Goal: Book appointment/travel/reservation

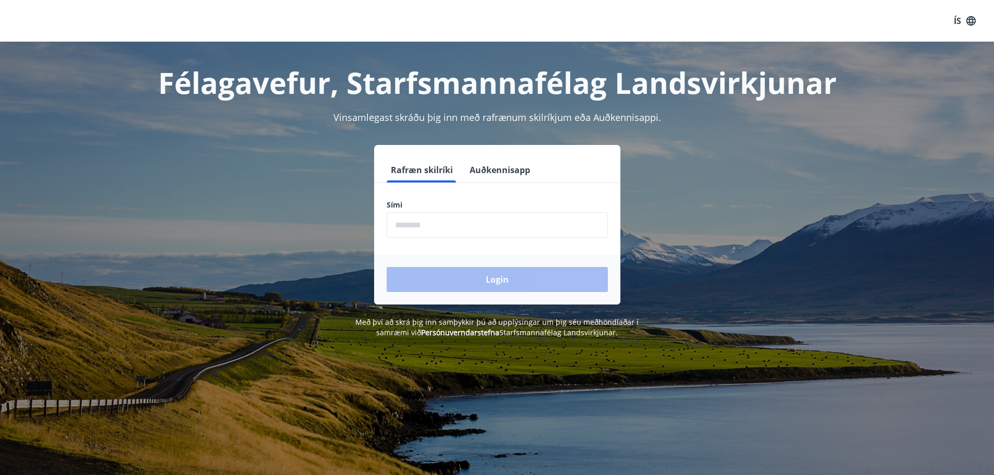
click at [440, 223] on input "phone" at bounding box center [497, 225] width 221 height 26
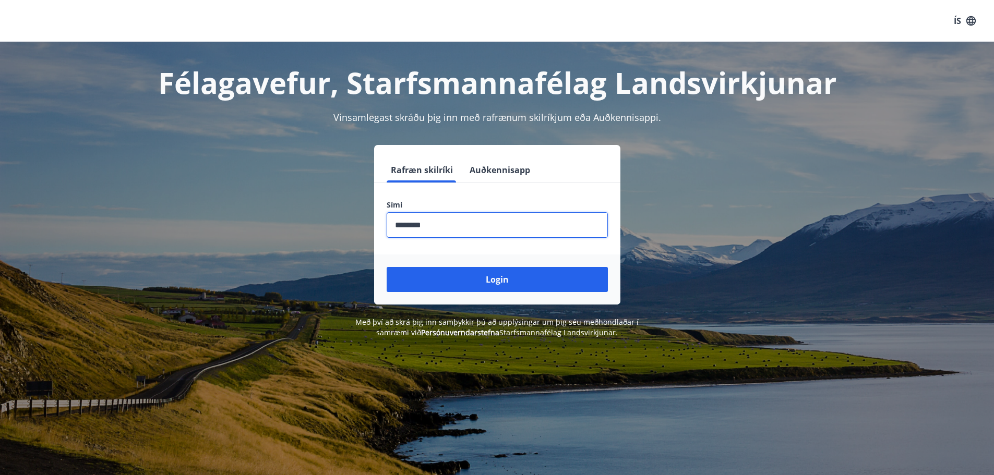
type input "********"
click at [387, 267] on button "Login" at bounding box center [497, 279] width 221 height 25
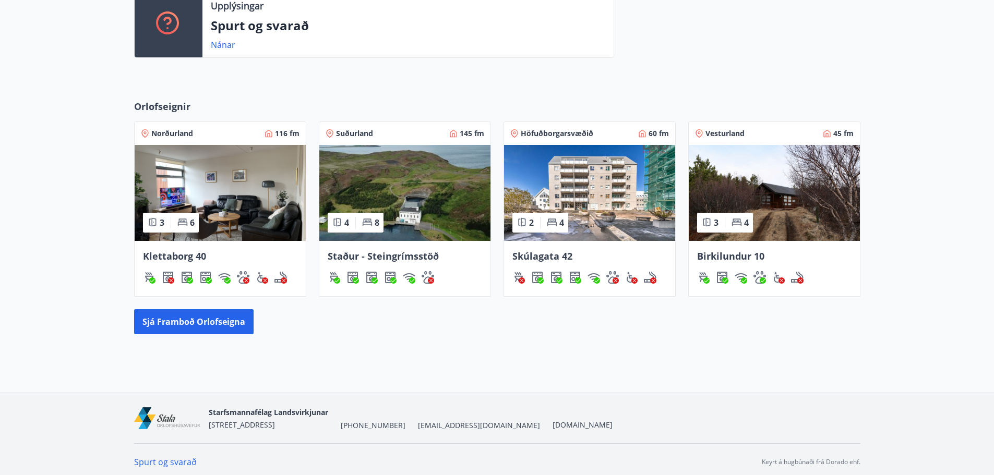
scroll to position [309, 0]
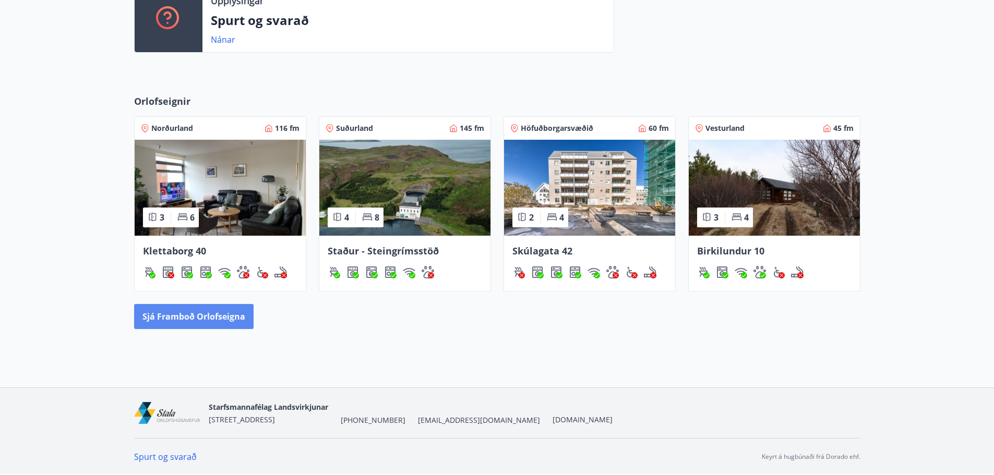
click at [218, 316] on button "Sjá framboð orlofseigna" at bounding box center [193, 316] width 119 height 25
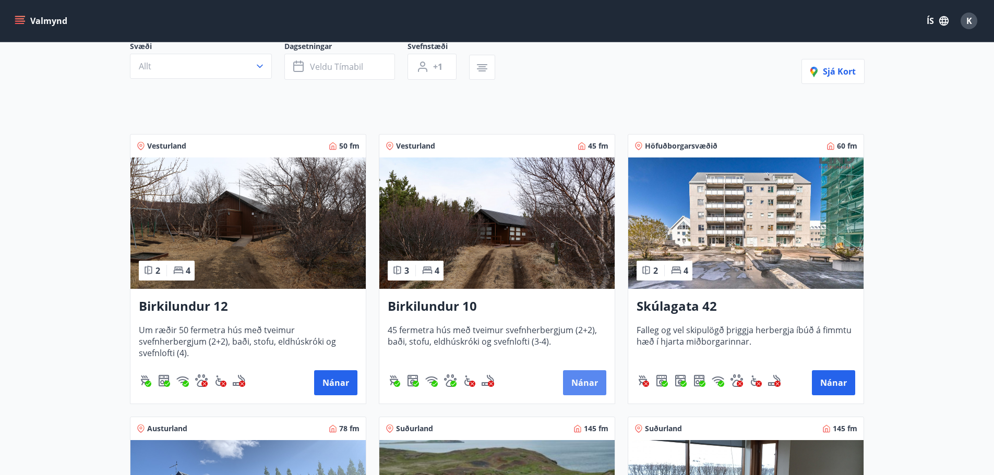
scroll to position [104, 0]
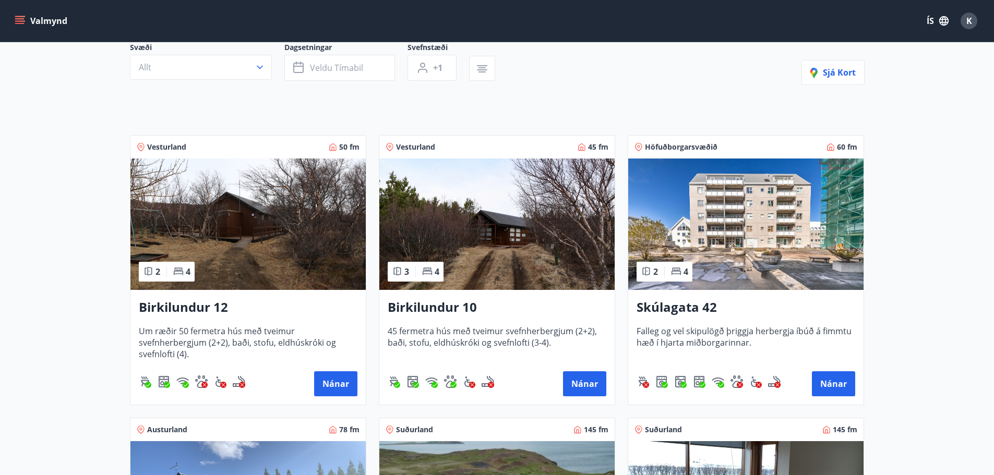
click at [511, 207] on img at bounding box center [496, 224] width 235 height 131
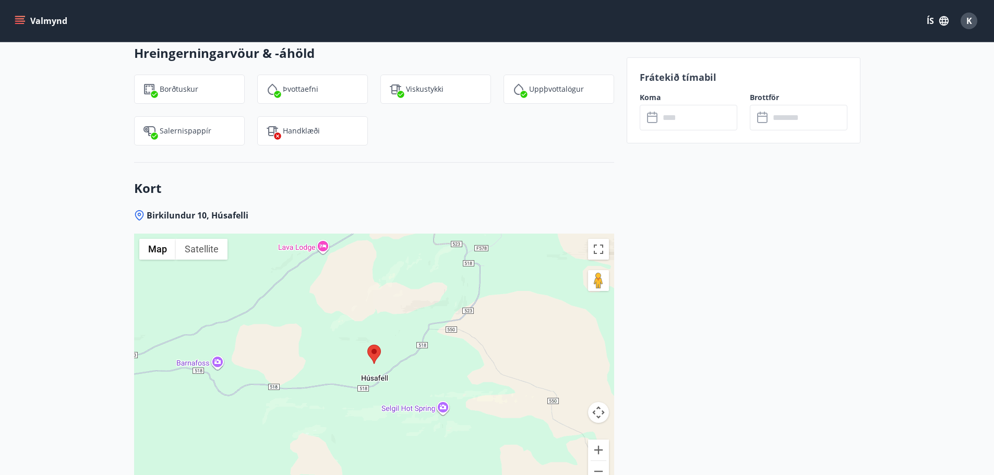
scroll to position [1774, 0]
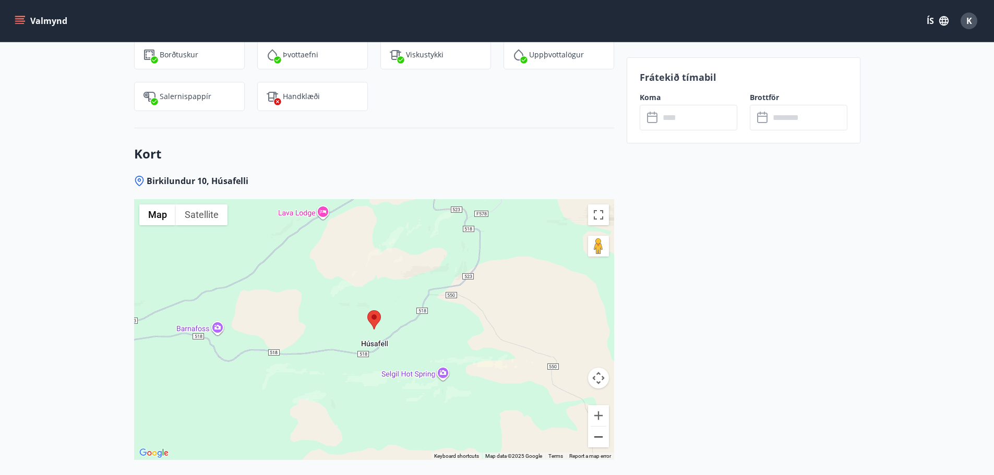
click at [597, 427] on button "Zoom out" at bounding box center [598, 437] width 21 height 21
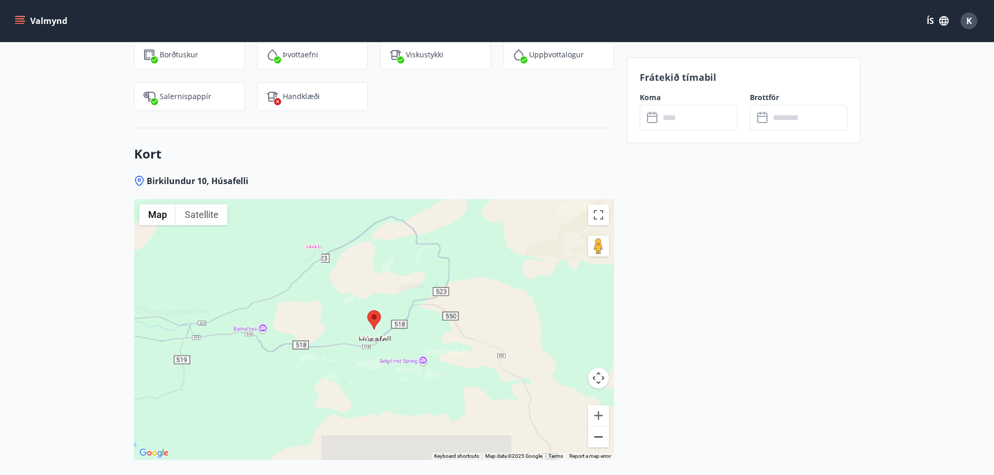
click at [597, 427] on button "Zoom out" at bounding box center [598, 437] width 21 height 21
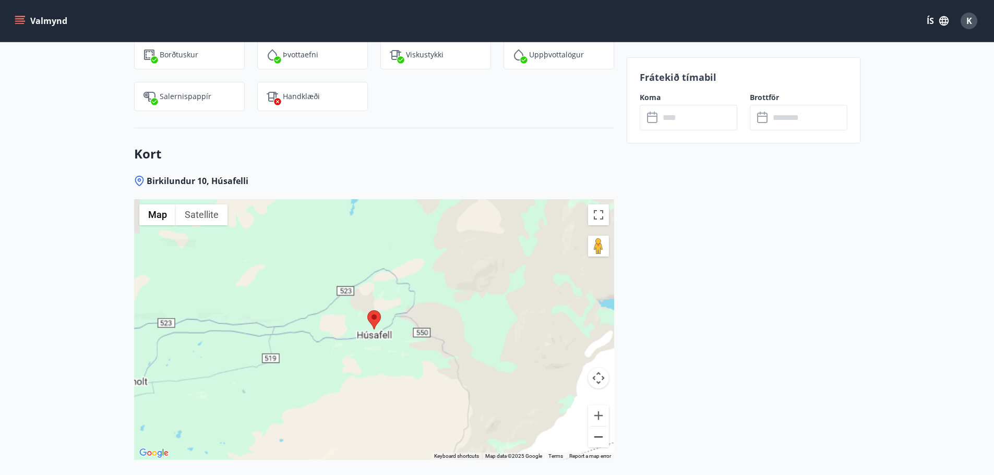
click at [597, 427] on button "Zoom out" at bounding box center [598, 437] width 21 height 21
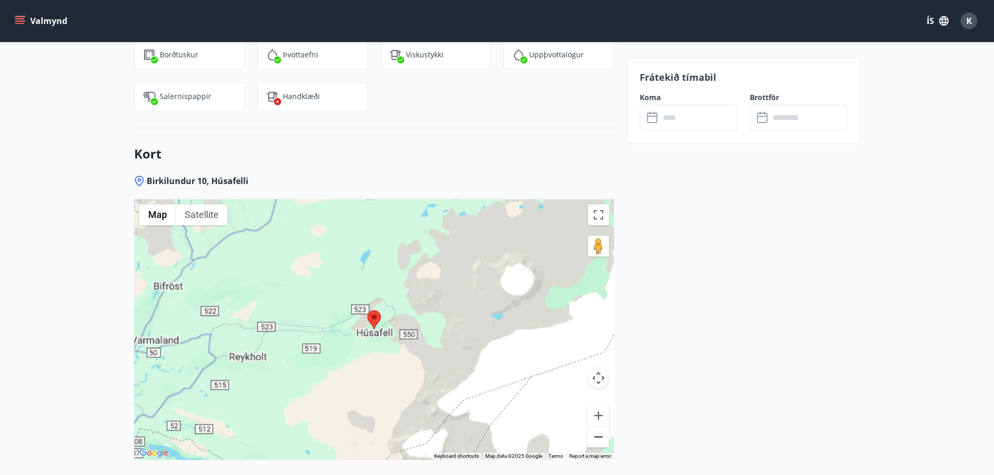
click at [597, 427] on button "Zoom out" at bounding box center [598, 437] width 21 height 21
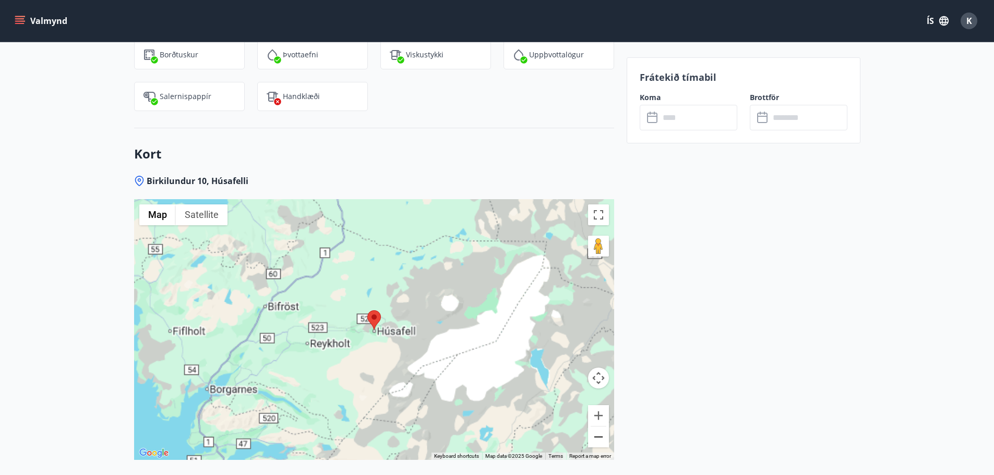
click at [597, 427] on button "Zoom out" at bounding box center [598, 437] width 21 height 21
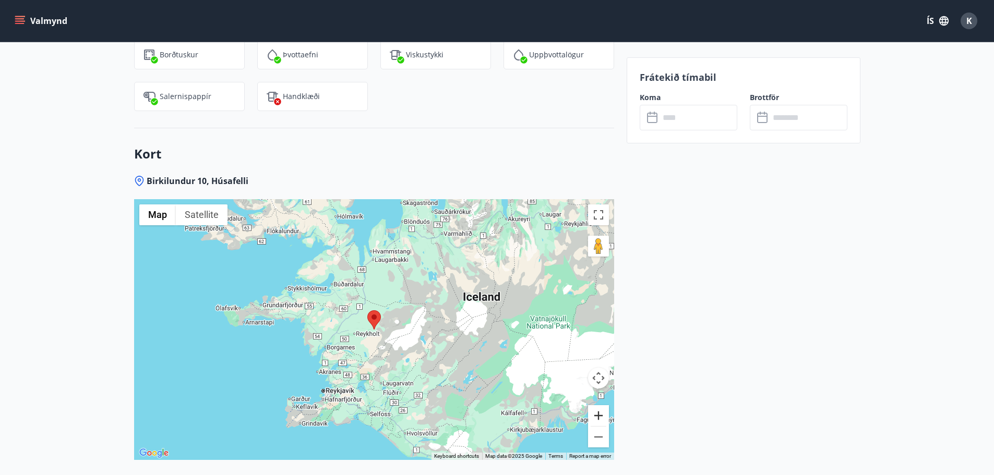
click at [600, 405] on button "Zoom in" at bounding box center [598, 415] width 21 height 21
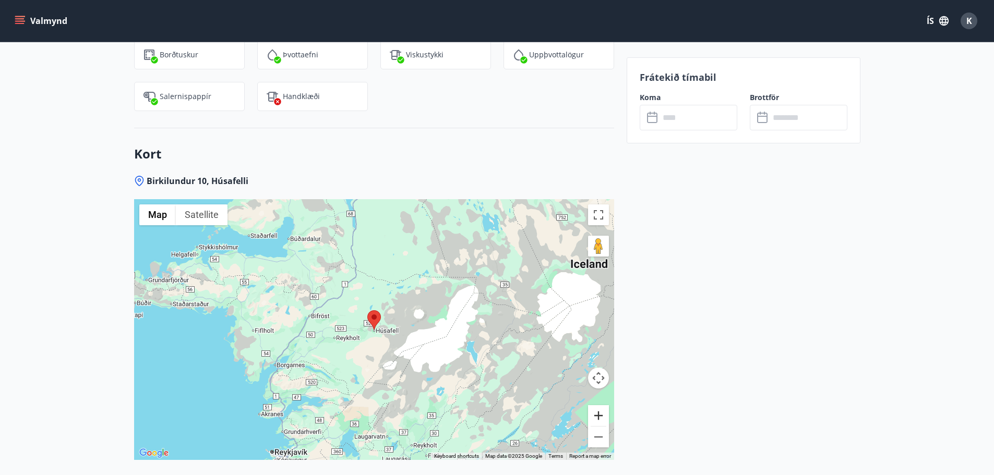
click at [600, 405] on button "Zoom in" at bounding box center [598, 415] width 21 height 21
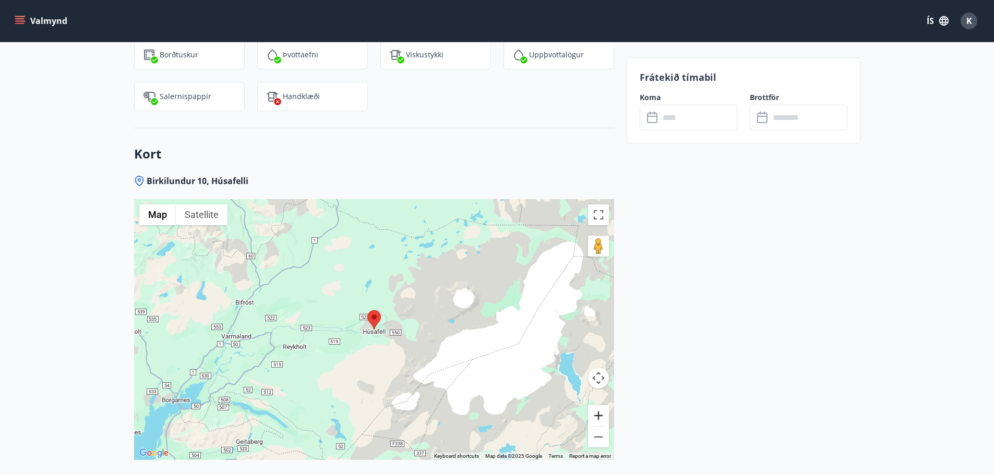
click at [598, 405] on button "Zoom in" at bounding box center [598, 415] width 21 height 21
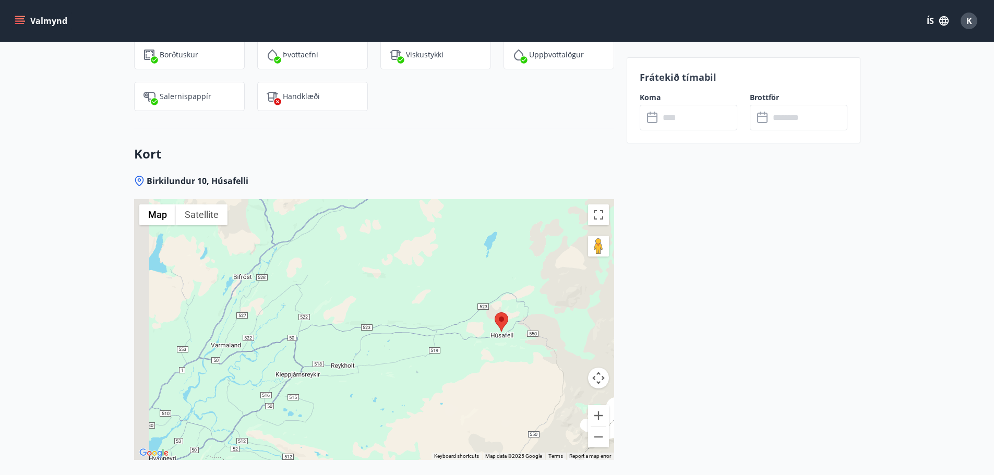
drag, startPoint x: 394, startPoint y: 295, endPoint x: 407, endPoint y: 297, distance: 13.7
click at [407, 297] on div at bounding box center [374, 329] width 480 height 261
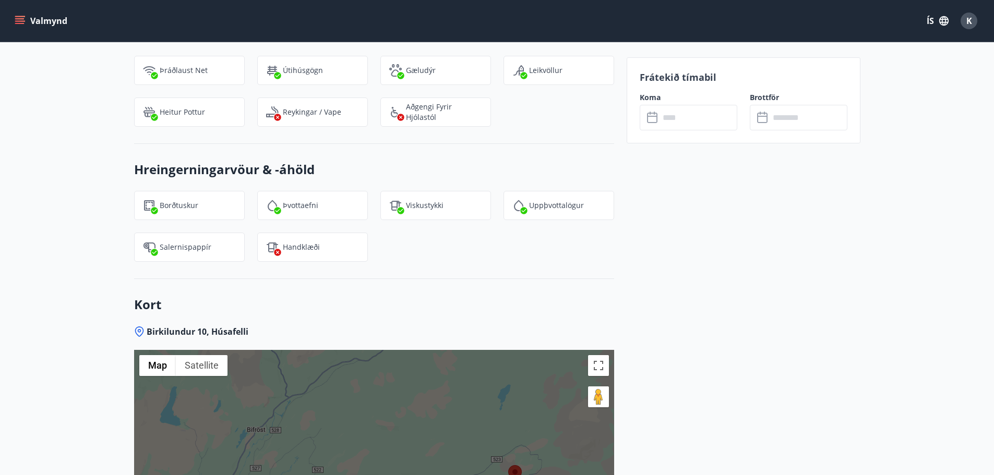
scroll to position [1617, 0]
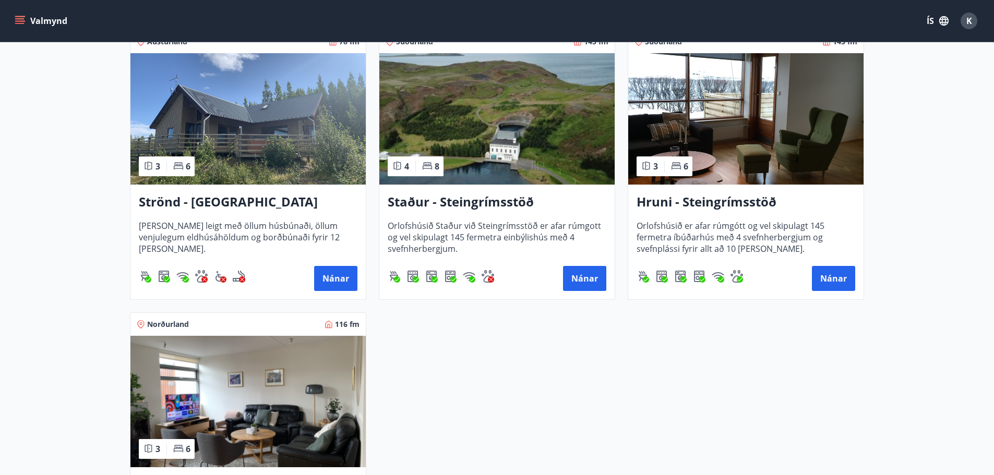
scroll to position [470, 0]
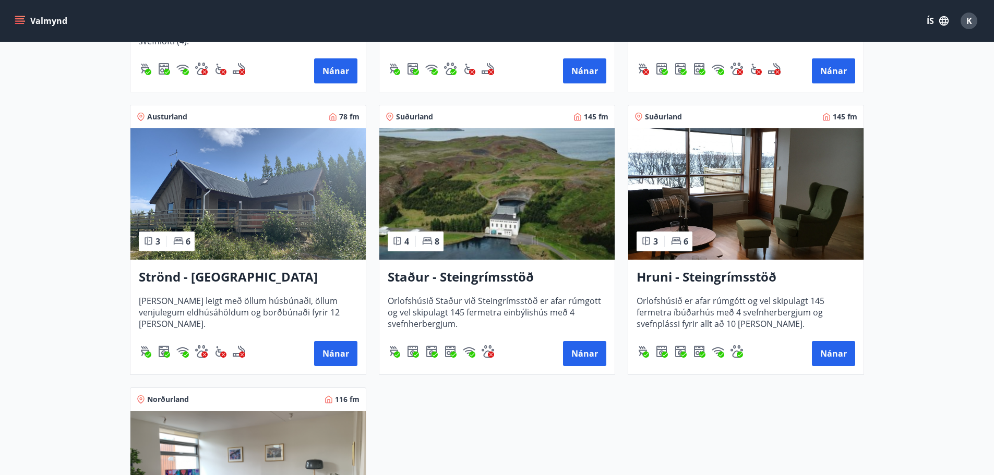
click at [749, 236] on img at bounding box center [745, 193] width 235 height 131
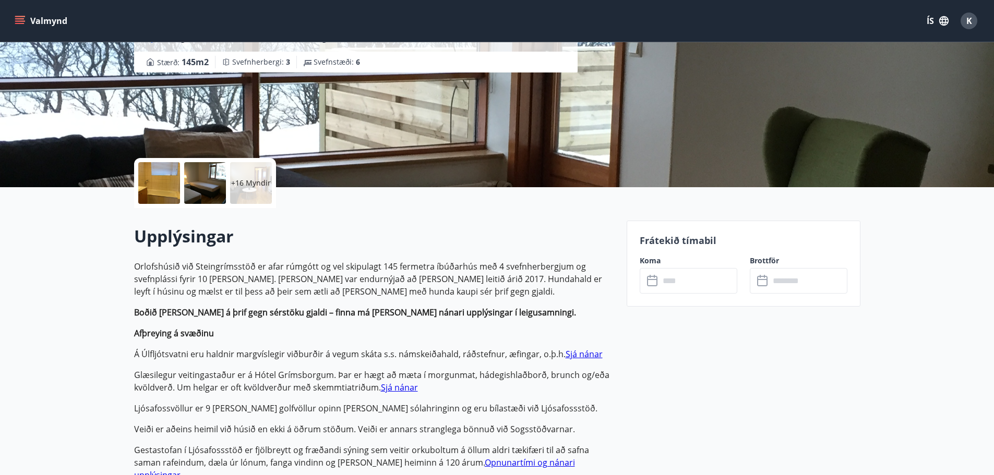
scroll to position [157, 0]
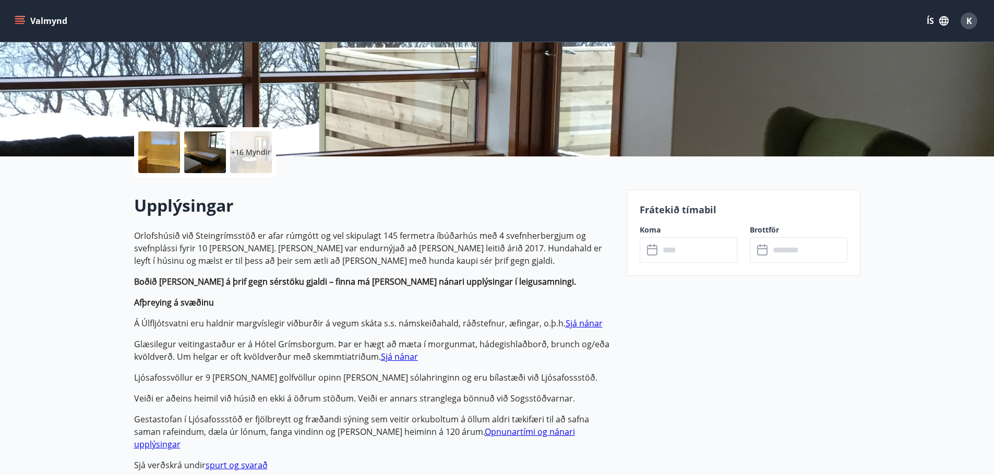
click at [723, 254] on input "text" at bounding box center [698, 250] width 78 height 26
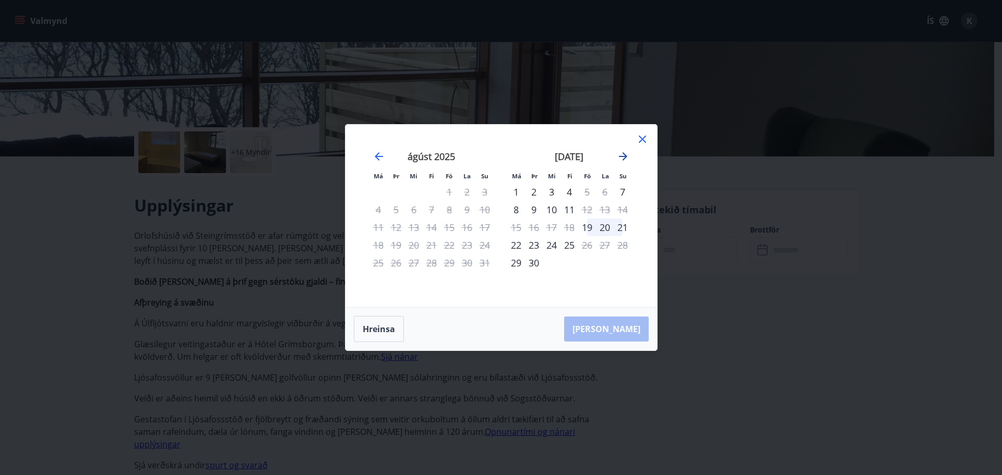
click at [627, 152] on icon "Move forward to switch to the next month." at bounding box center [623, 156] width 13 height 13
click at [646, 137] on icon at bounding box center [642, 139] width 13 height 13
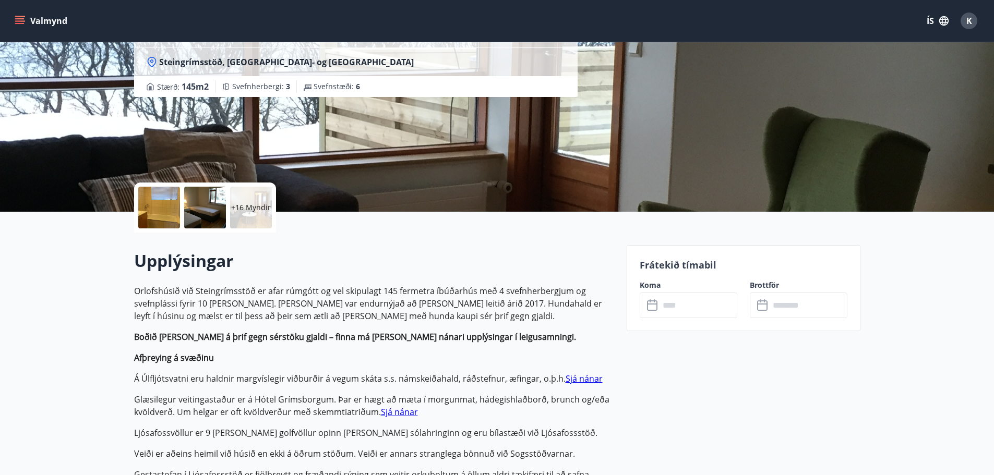
scroll to position [0, 0]
